Goal: Transaction & Acquisition: Purchase product/service

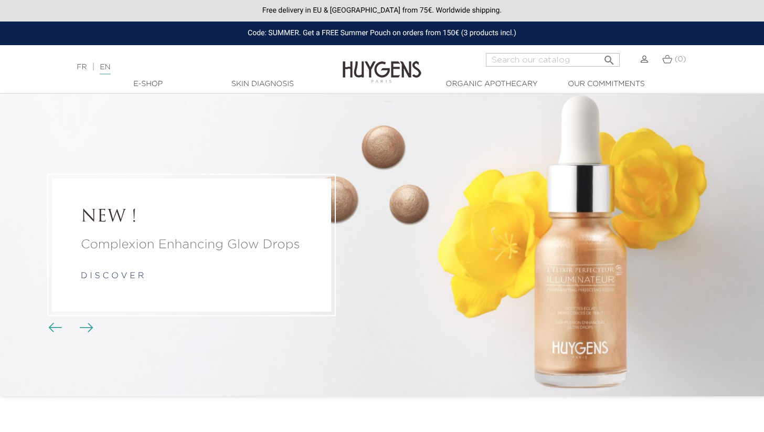
click at [88, 331] on img "Carousel buttons" at bounding box center [87, 327] width 14 height 9
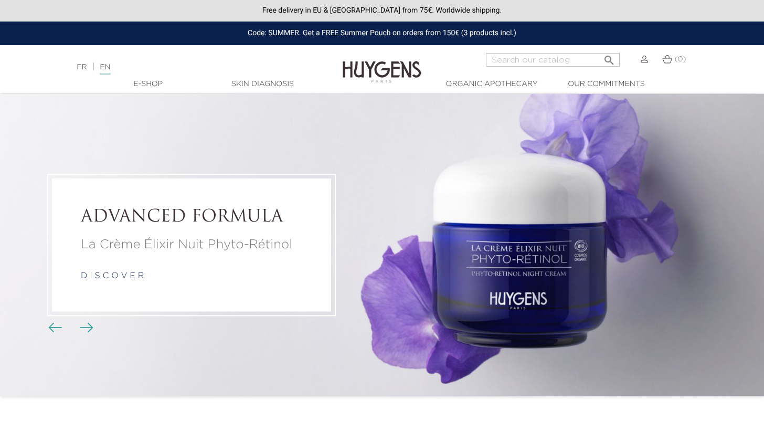
click at [88, 331] on img "Carousel buttons" at bounding box center [87, 327] width 14 height 9
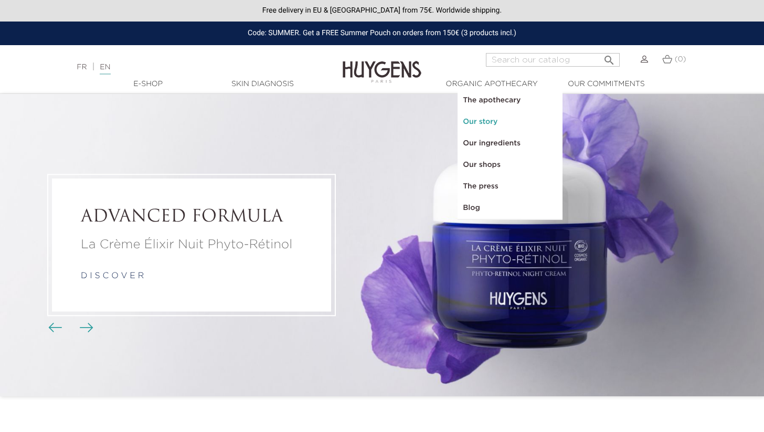
click at [482, 124] on link "Our story" at bounding box center [510, 122] width 105 height 22
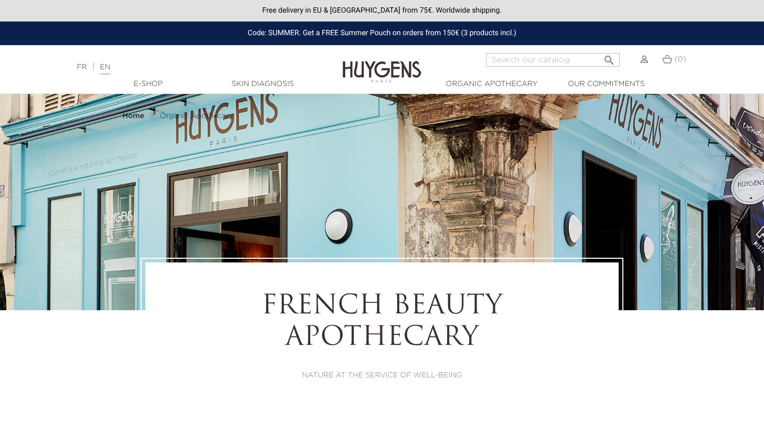
click at [398, 66] on img at bounding box center [382, 64] width 79 height 40
select select "FR"
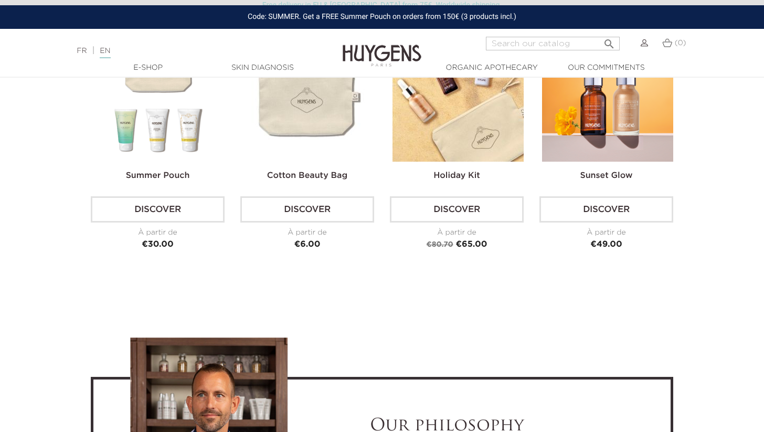
scroll to position [2538, 0]
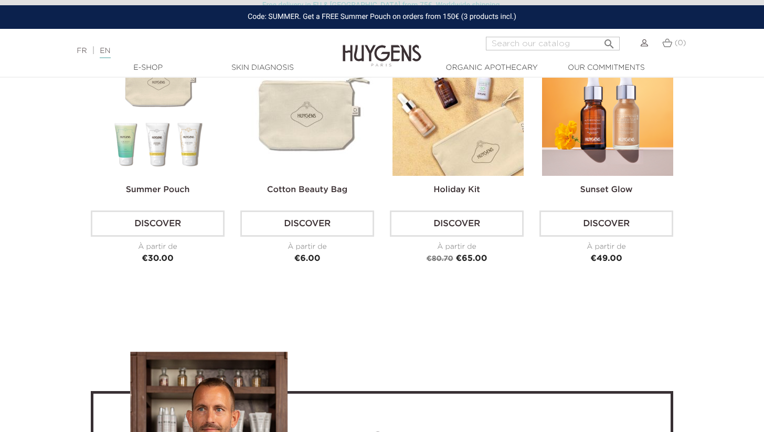
click at [315, 228] on link "Discover" at bounding box center [307, 223] width 134 height 26
click at [310, 118] on img at bounding box center [308, 110] width 131 height 131
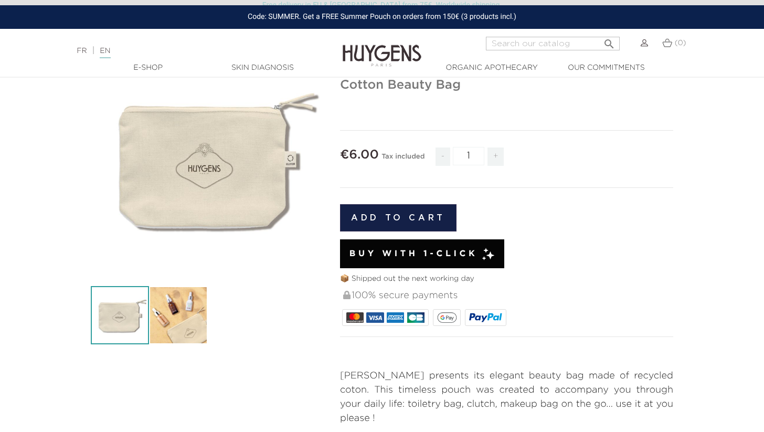
scroll to position [52, 0]
